Goal: Find specific page/section: Find specific page/section

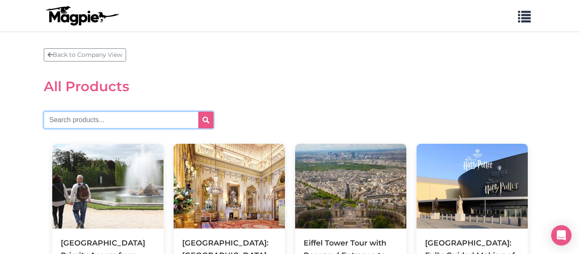
click at [127, 112] on input "text" at bounding box center [129, 120] width 170 height 17
type input "duomo"
click at [198, 112] on button "submit" at bounding box center [205, 120] width 15 height 17
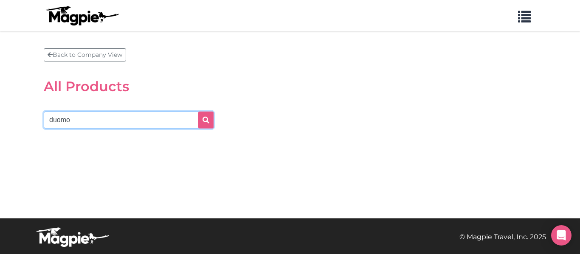
click at [83, 113] on input "duomo" at bounding box center [129, 120] width 170 height 17
type input "[GEOGRAPHIC_DATA]"
click at [198, 112] on button "submit" at bounding box center [205, 120] width 15 height 17
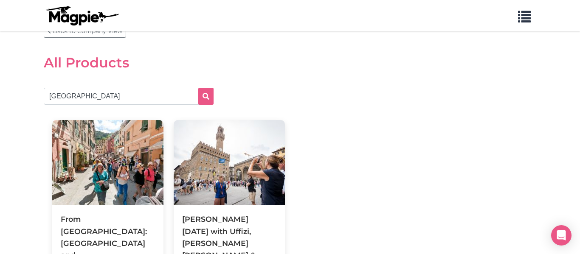
scroll to position [23, 0]
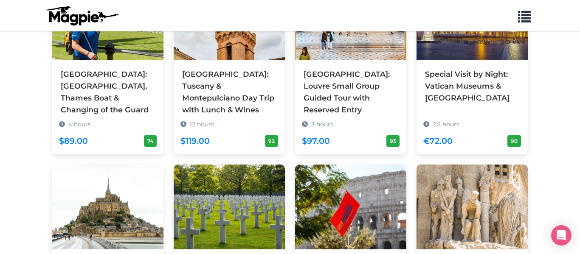
scroll to position [234, 0]
